Goal: Task Accomplishment & Management: Complete application form

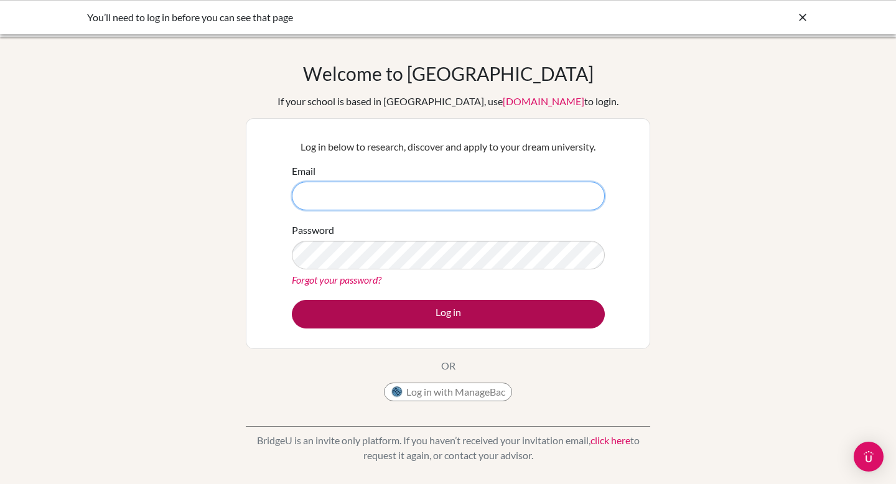
type input "[EMAIL_ADDRESS][DOMAIN_NAME]"
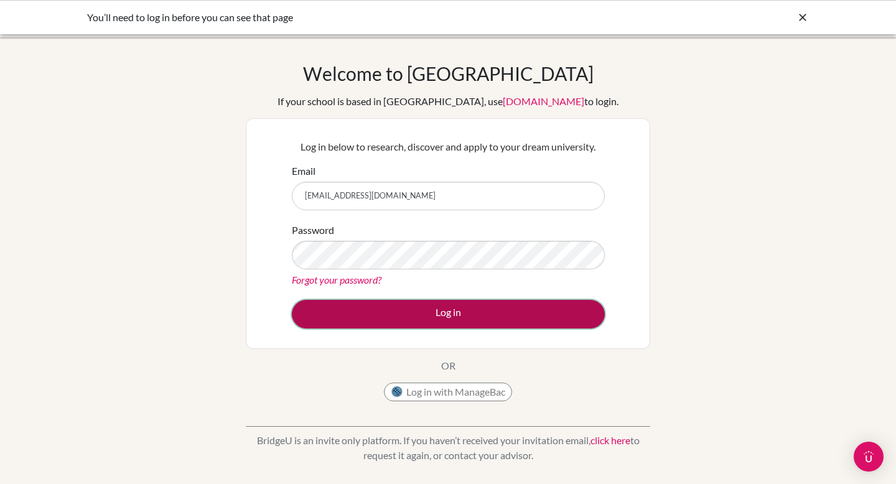
click at [425, 314] on button "Log in" at bounding box center [448, 314] width 313 height 29
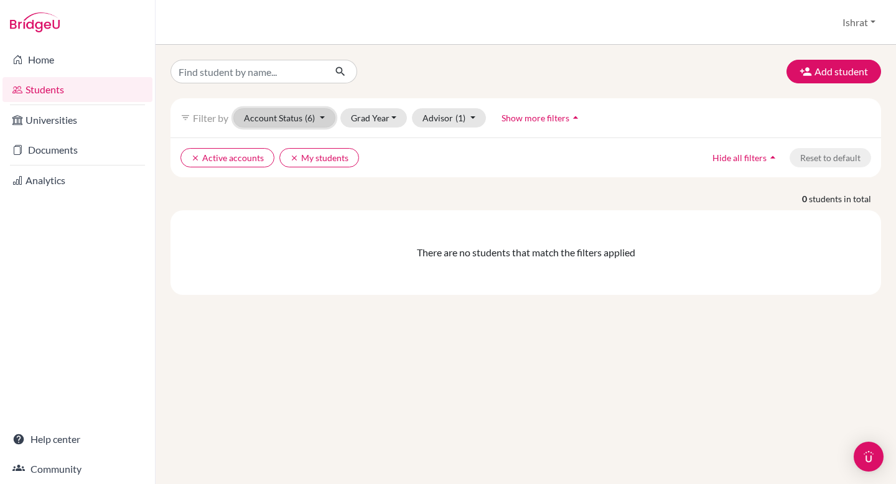
click at [272, 115] on button "Account Status (6)" at bounding box center [284, 117] width 102 height 19
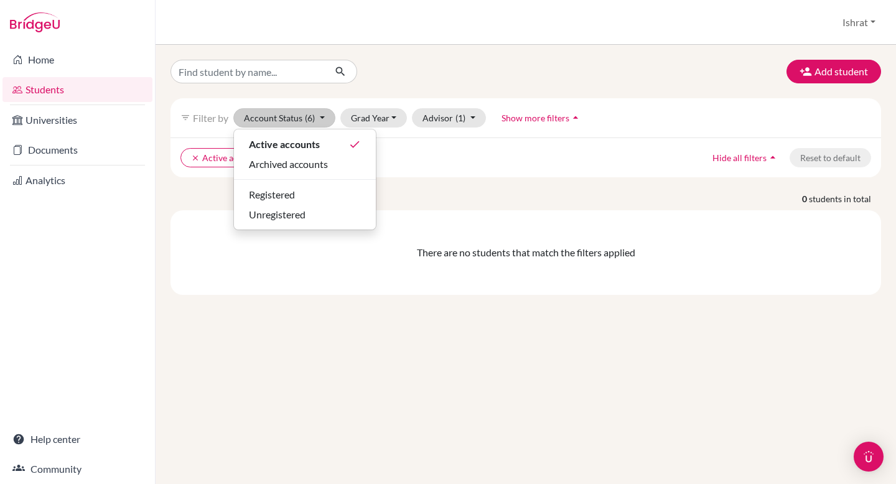
click at [174, 303] on div "Add student filter_list Filter by Account Status (6) Active accounts done Archi…" at bounding box center [525, 264] width 740 height 439
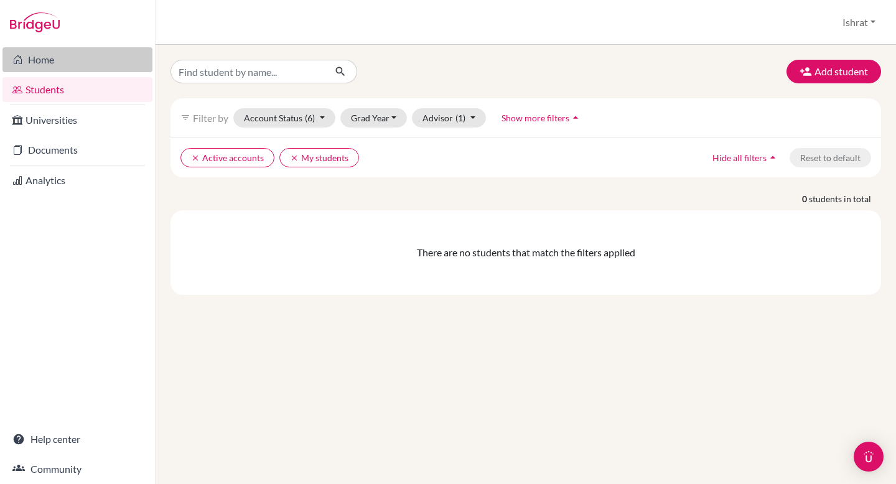
click at [53, 61] on link "Home" at bounding box center [77, 59] width 150 height 25
click at [874, 21] on button "Ishrat" at bounding box center [858, 23] width 44 height 24
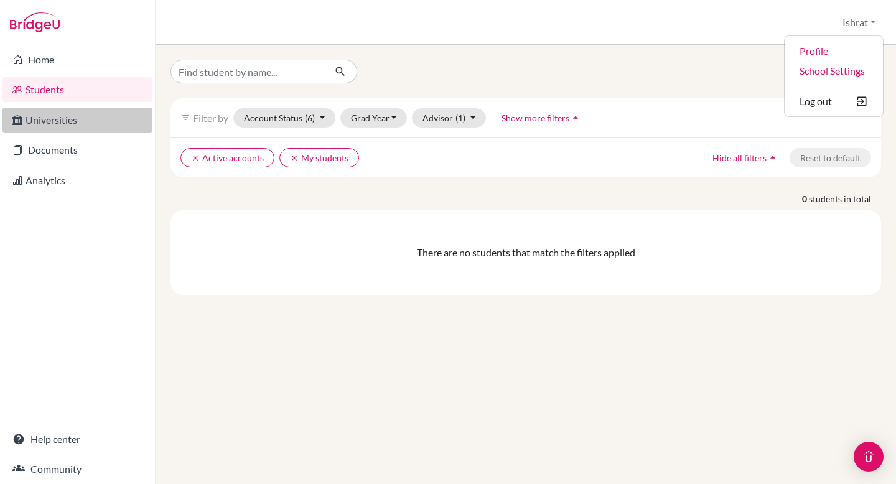
click at [79, 130] on link "Universities" at bounding box center [77, 120] width 150 height 25
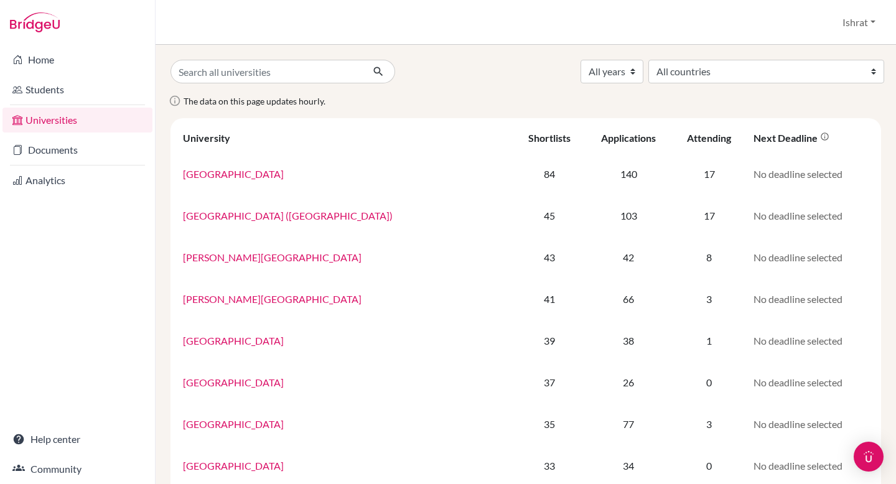
click at [47, 154] on link "Documents" at bounding box center [77, 149] width 150 height 25
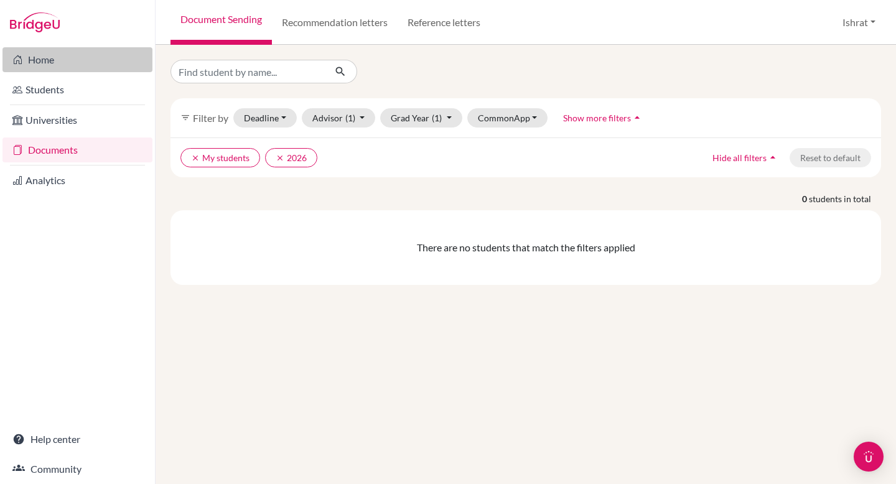
click at [55, 62] on link "Home" at bounding box center [77, 59] width 150 height 25
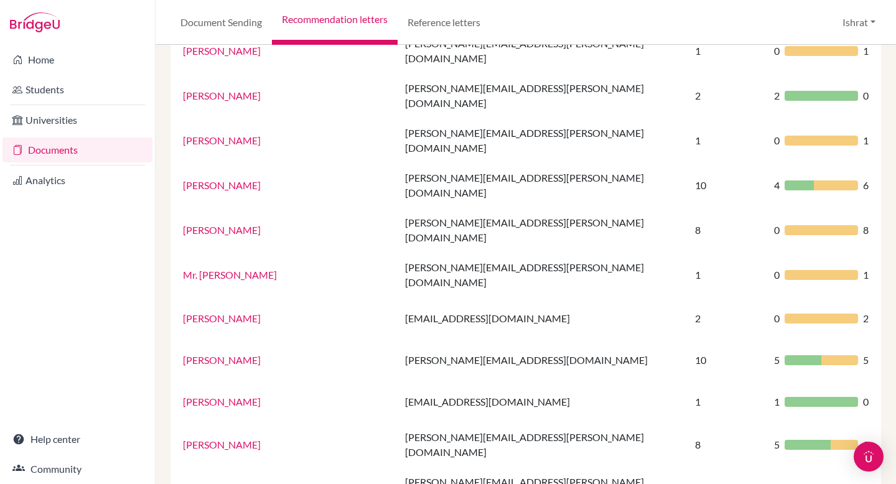
scroll to position [594, 0]
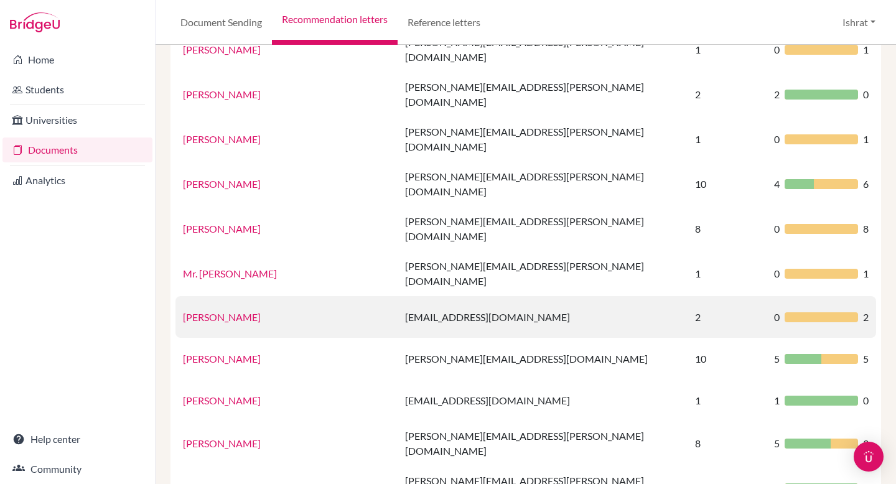
click at [397, 296] on td "[EMAIL_ADDRESS][DOMAIN_NAME]" at bounding box center [542, 317] width 290 height 42
click at [820, 310] on div "0 2" at bounding box center [821, 317] width 95 height 15
click at [261, 311] on link "[PERSON_NAME]" at bounding box center [222, 317] width 78 height 12
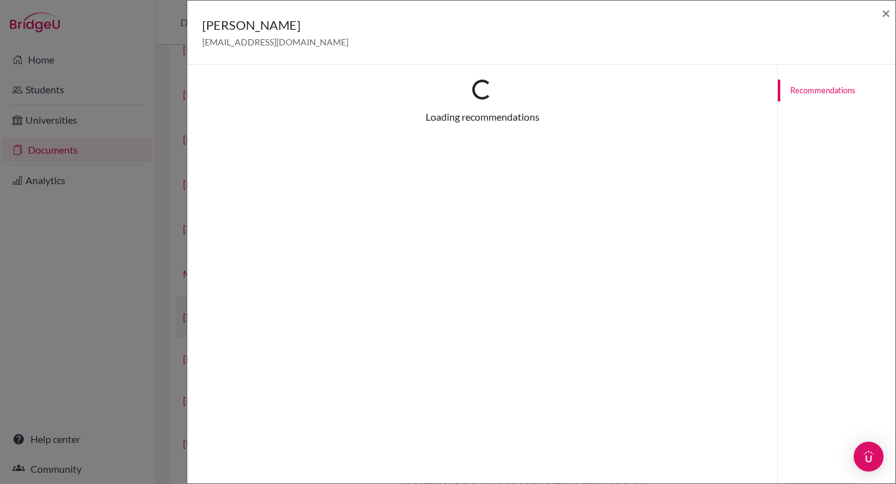
click at [266, 272] on div "Loading... Loading recommendations Recommendations This Recommender hasn’t rece…" at bounding box center [482, 307] width 590 height 484
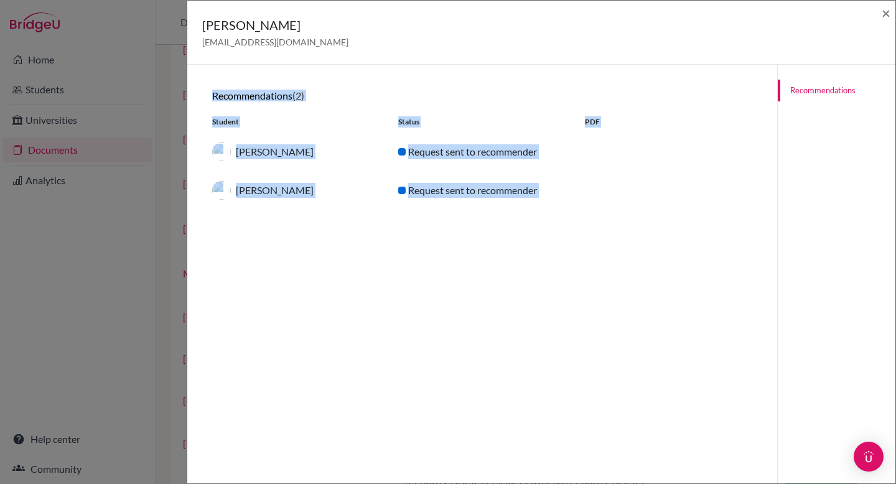
click at [490, 230] on div "Recommendations (2) Student Status PDF Ahmed Khan Araf Request sent to recommen…" at bounding box center [482, 307] width 560 height 454
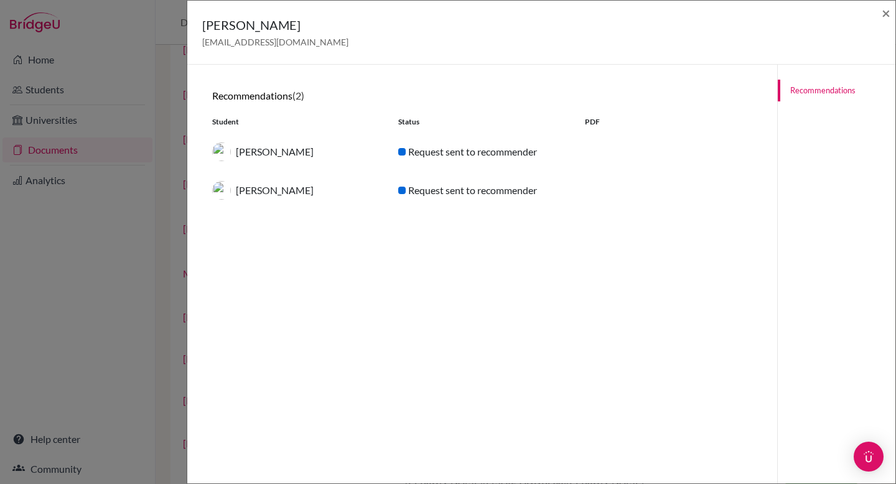
click at [586, 127] on div "PDF" at bounding box center [668, 121] width 186 height 11
click at [801, 90] on link "Recommendations" at bounding box center [836, 91] width 118 height 22
click at [882, 12] on span "×" at bounding box center [885, 13] width 9 height 18
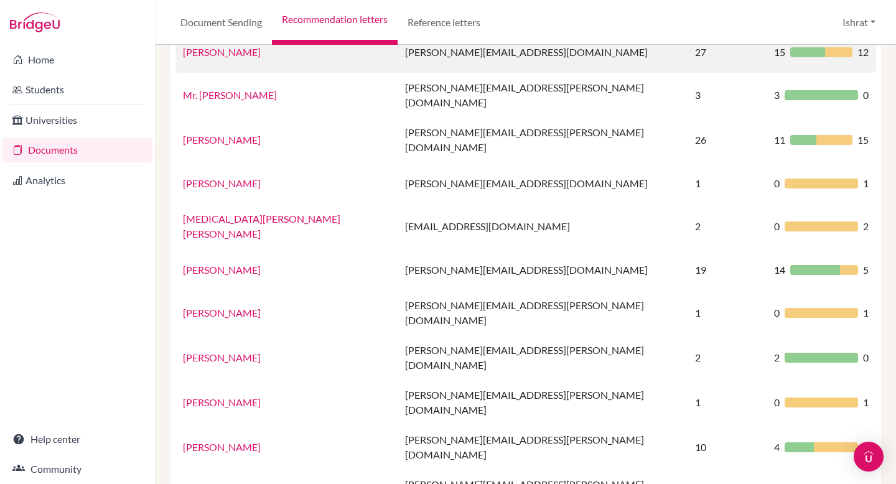
scroll to position [182, 0]
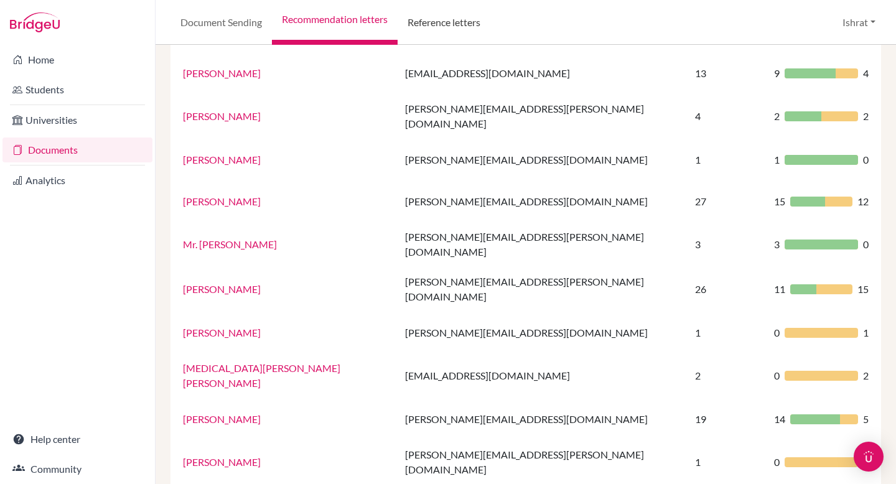
click at [435, 29] on link "Reference letters" at bounding box center [443, 22] width 93 height 45
click at [333, 15] on link "Recommendation letters" at bounding box center [335, 22] width 126 height 45
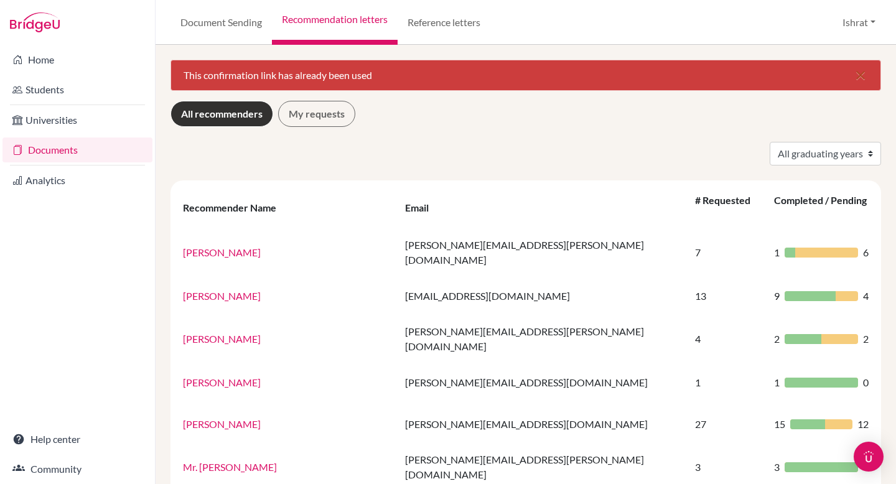
click at [871, 25] on button "Ishrat" at bounding box center [858, 23] width 44 height 24
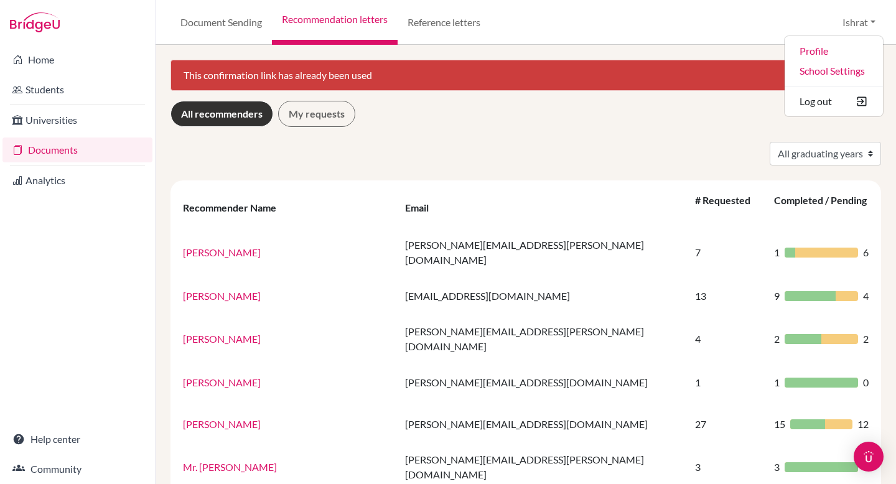
click at [623, 17] on div "Document Sending Recommendation letters Reference letters Ishrat Profile School…" at bounding box center [525, 22] width 740 height 45
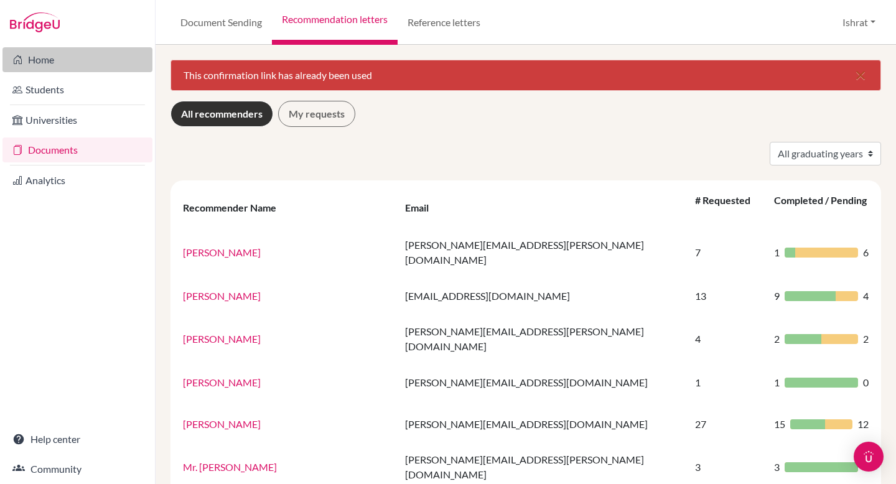
click at [48, 58] on link "Home" at bounding box center [77, 59] width 150 height 25
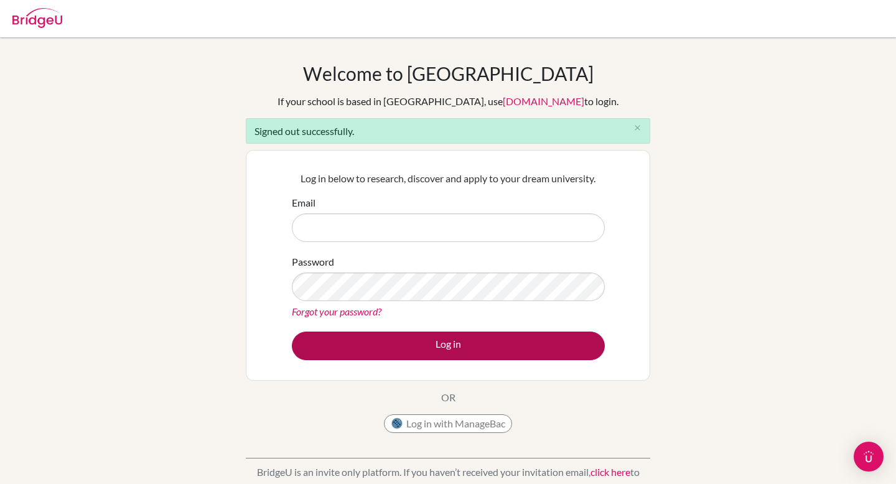
type input "[EMAIL_ADDRESS][DOMAIN_NAME]"
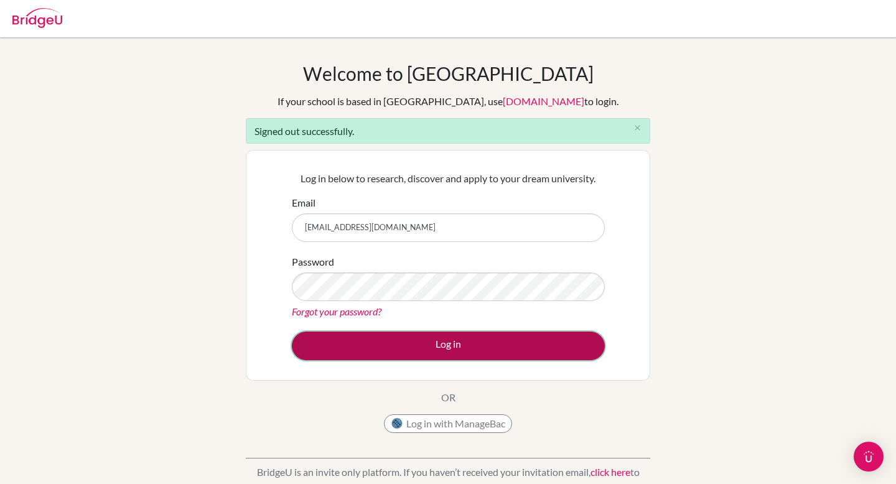
click at [356, 334] on button "Log in" at bounding box center [448, 345] width 313 height 29
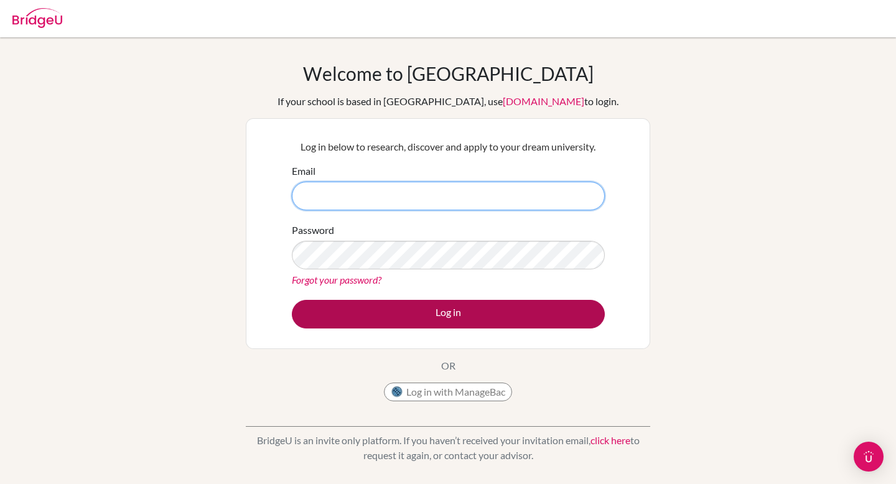
type input "[EMAIL_ADDRESS][DOMAIN_NAME]"
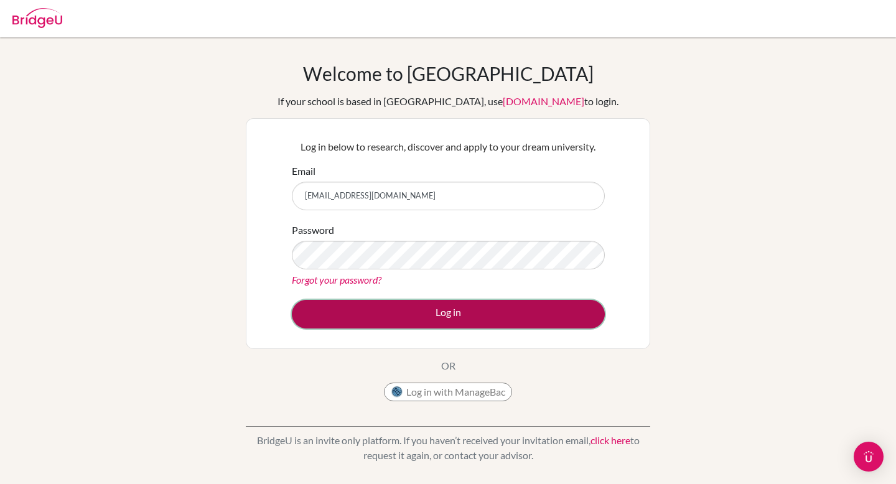
click at [368, 309] on button "Log in" at bounding box center [448, 314] width 313 height 29
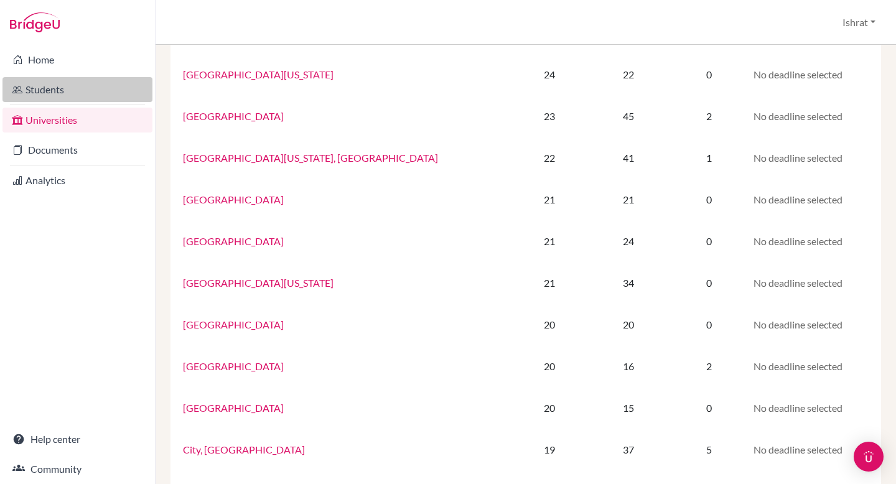
scroll to position [555, 0]
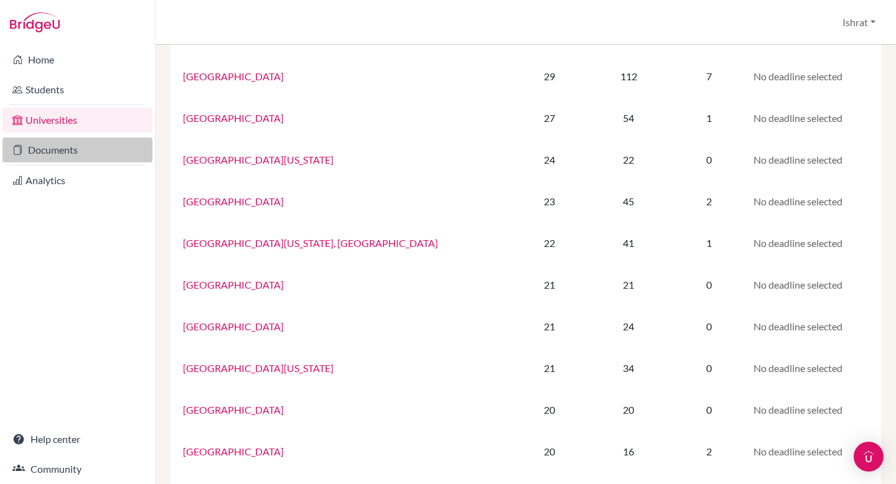
click at [17, 158] on link "Documents" at bounding box center [77, 149] width 150 height 25
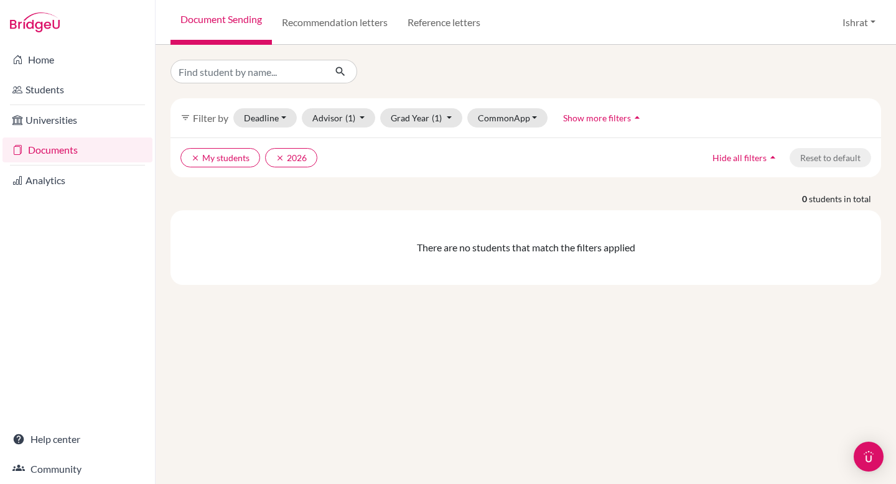
click at [440, 190] on div "filter_list Filter by Deadline - Select a date range Or double click for a sing…" at bounding box center [525, 172] width 710 height 225
click at [376, 193] on p "0 students in total" at bounding box center [525, 198] width 729 height 13
click at [333, 25] on link "Recommendation letters" at bounding box center [335, 22] width 126 height 45
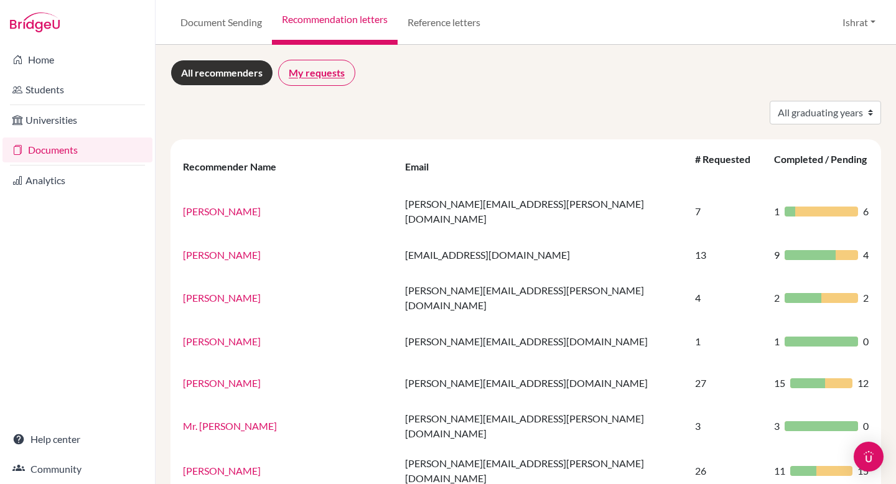
click at [319, 76] on link "My requests" at bounding box center [316, 73] width 77 height 26
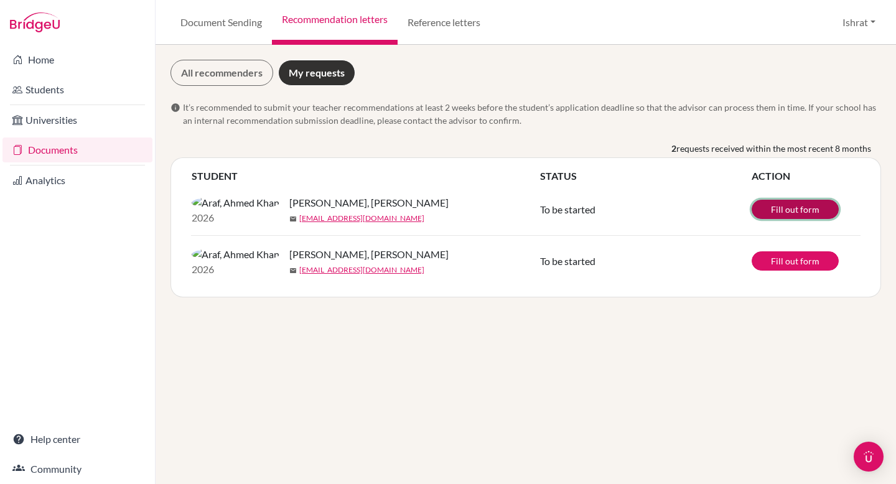
click at [802, 215] on link "Fill out form" at bounding box center [794, 209] width 87 height 19
